Goal: Find specific page/section: Find specific page/section

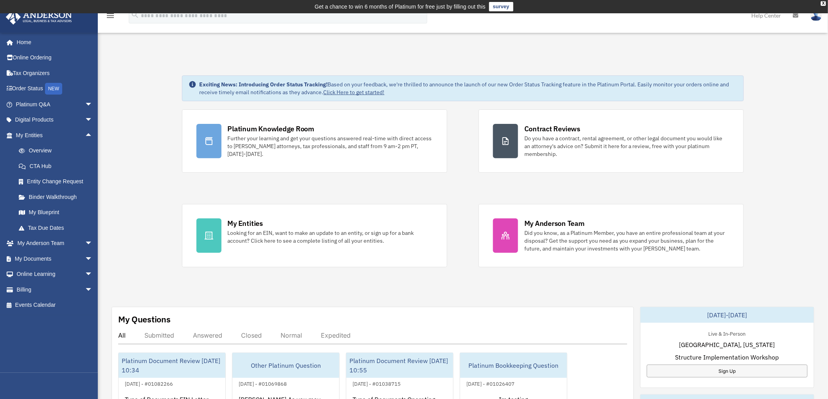
click at [85, 106] on span "arrow_drop_down" at bounding box center [93, 105] width 16 height 16
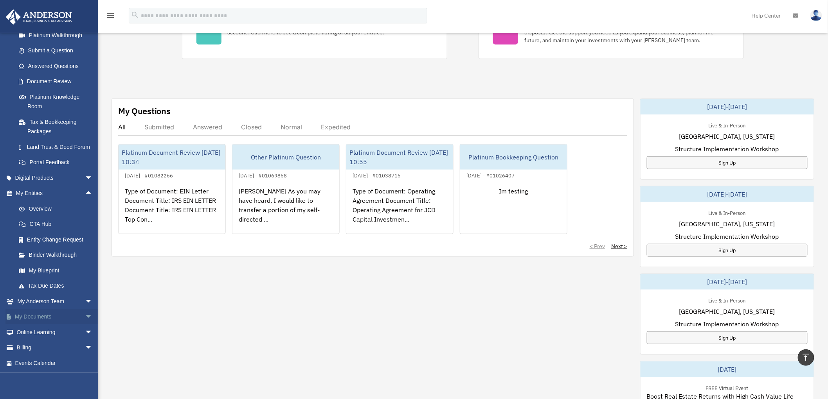
scroll to position [217, 0]
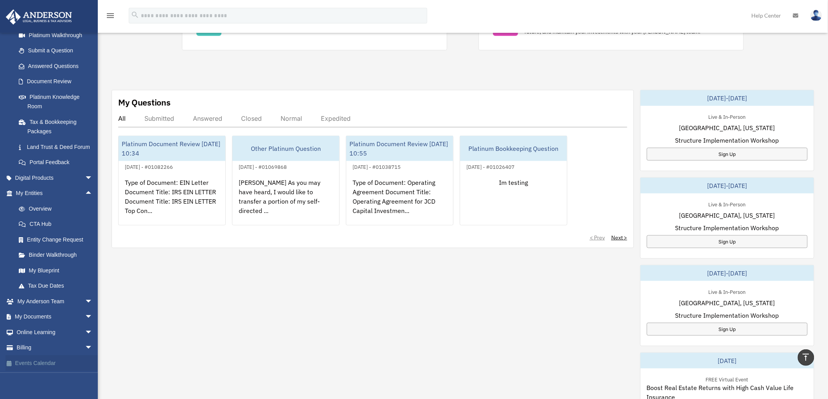
click at [37, 361] on link "Events Calendar" at bounding box center [54, 364] width 99 height 16
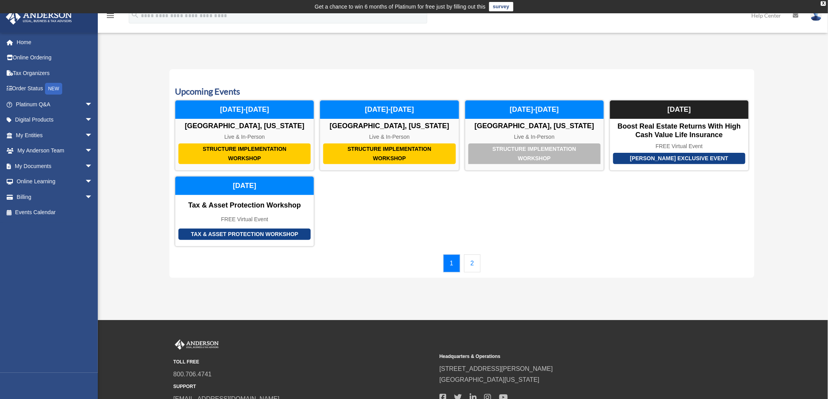
click at [136, 137] on div "Calendar [PERSON_NAME][EMAIL_ADDRESS][DOMAIN_NAME] Sign Out [PERSON_NAME][EMAIL…" at bounding box center [414, 167] width 828 height 241
click at [142, 127] on div "Calendar [PERSON_NAME][EMAIL_ADDRESS][DOMAIN_NAME] Sign Out [PERSON_NAME][EMAIL…" at bounding box center [414, 167] width 828 height 241
click at [467, 260] on link "2" at bounding box center [472, 264] width 17 height 18
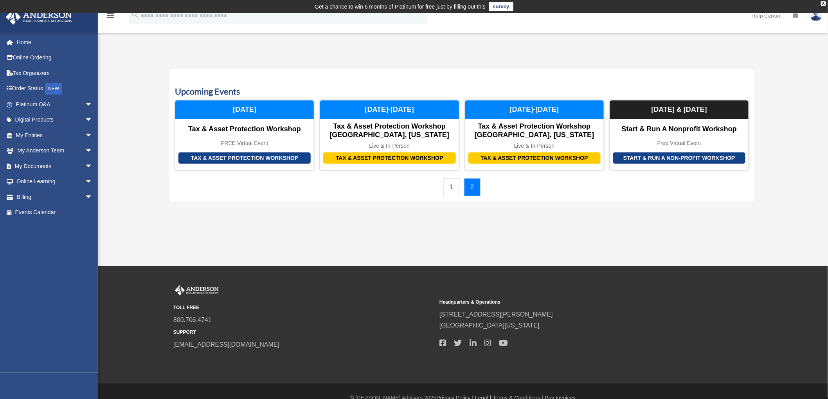
click at [136, 146] on div "Calendar [PERSON_NAME][EMAIL_ADDRESS][DOMAIN_NAME] Sign Out [PERSON_NAME][EMAIL…" at bounding box center [414, 129] width 828 height 165
click at [452, 188] on link "1" at bounding box center [451, 187] width 17 height 18
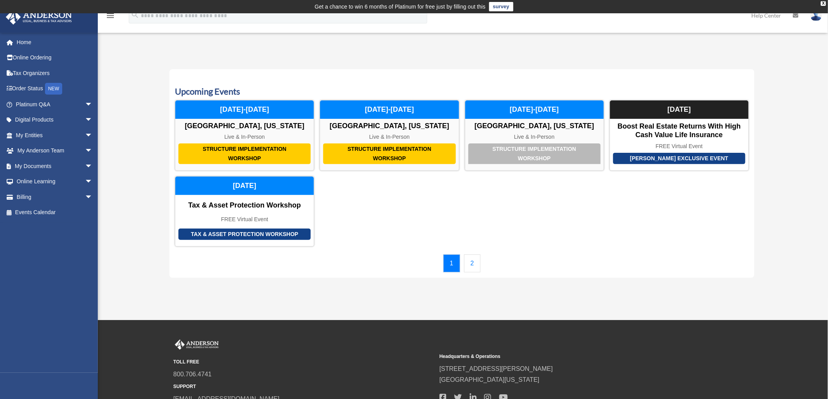
click at [139, 154] on div "Calendar [PERSON_NAME][EMAIL_ADDRESS][DOMAIN_NAME] Sign Out [PERSON_NAME][EMAIL…" at bounding box center [414, 167] width 828 height 241
click at [142, 153] on div "Calendar [PERSON_NAME][EMAIL_ADDRESS][DOMAIN_NAME] Sign Out [PERSON_NAME][EMAIL…" at bounding box center [414, 167] width 828 height 241
click at [120, 160] on div "Calendar [PERSON_NAME][EMAIL_ADDRESS][DOMAIN_NAME] Sign Out [PERSON_NAME][EMAIL…" at bounding box center [414, 167] width 828 height 241
